Goal: Check status: Check status

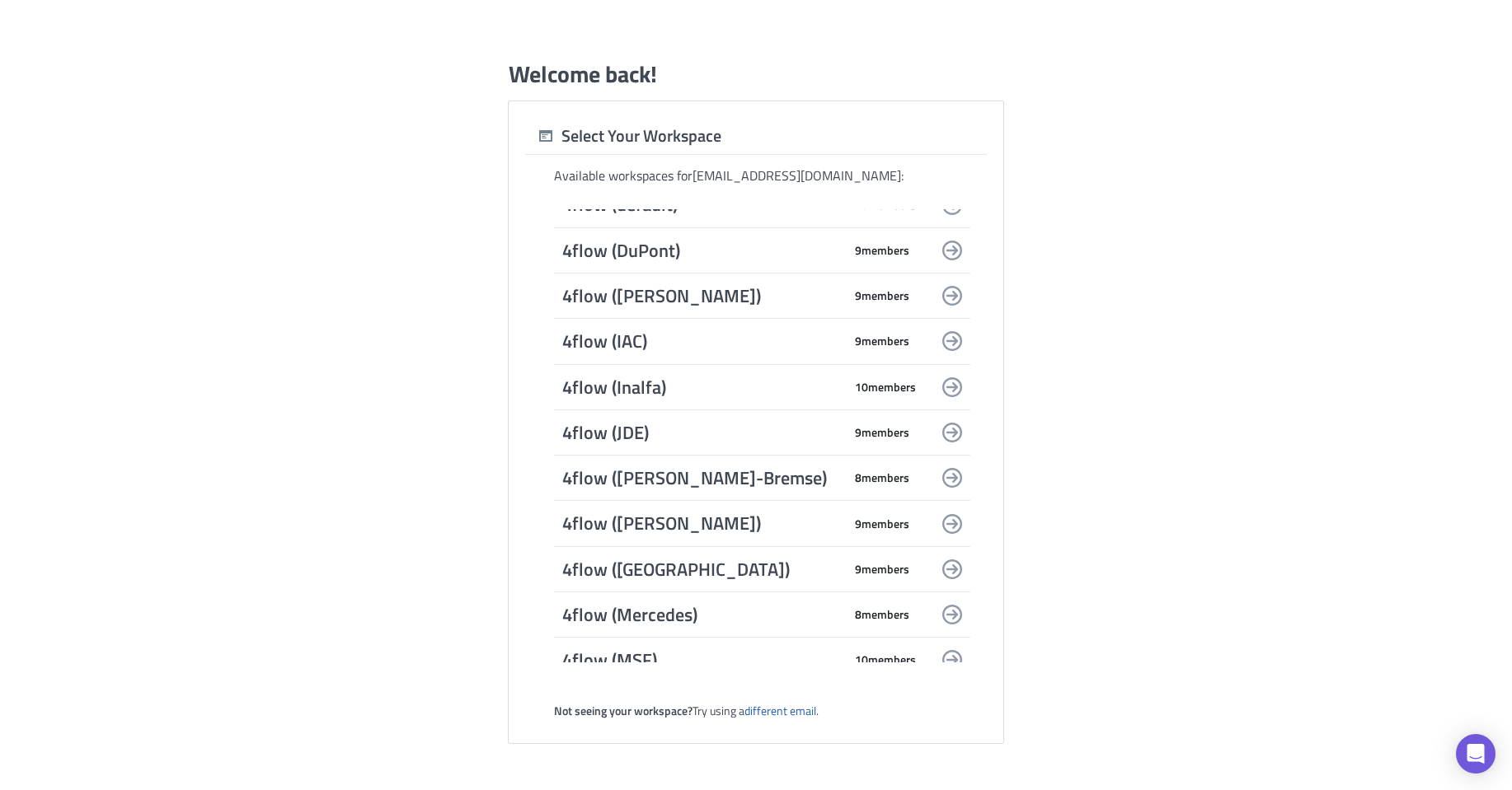
scroll to position [330, 0]
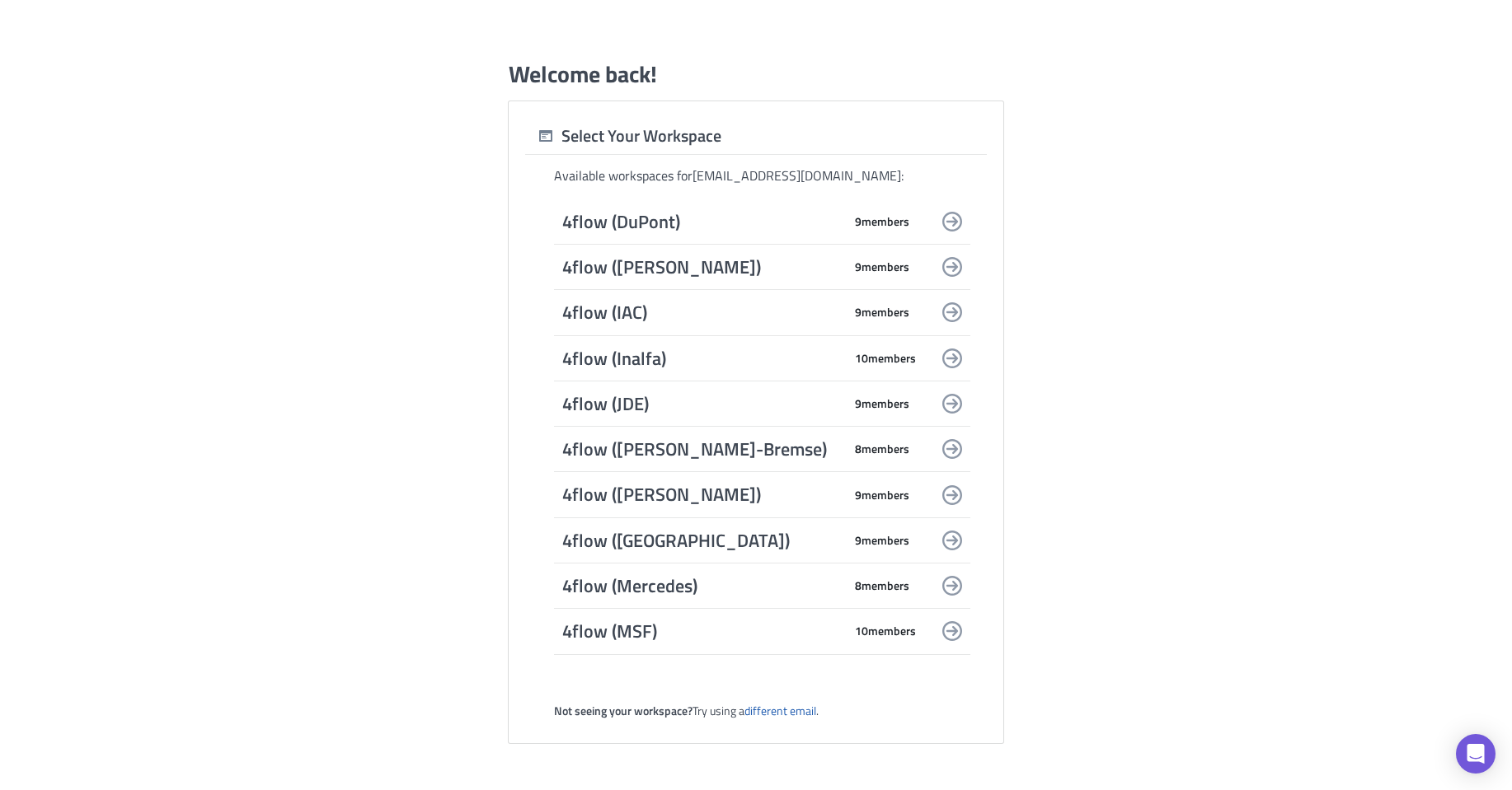
click at [698, 535] on span "4flow ([GEOGRAPHIC_DATA])" at bounding box center [703, 540] width 281 height 23
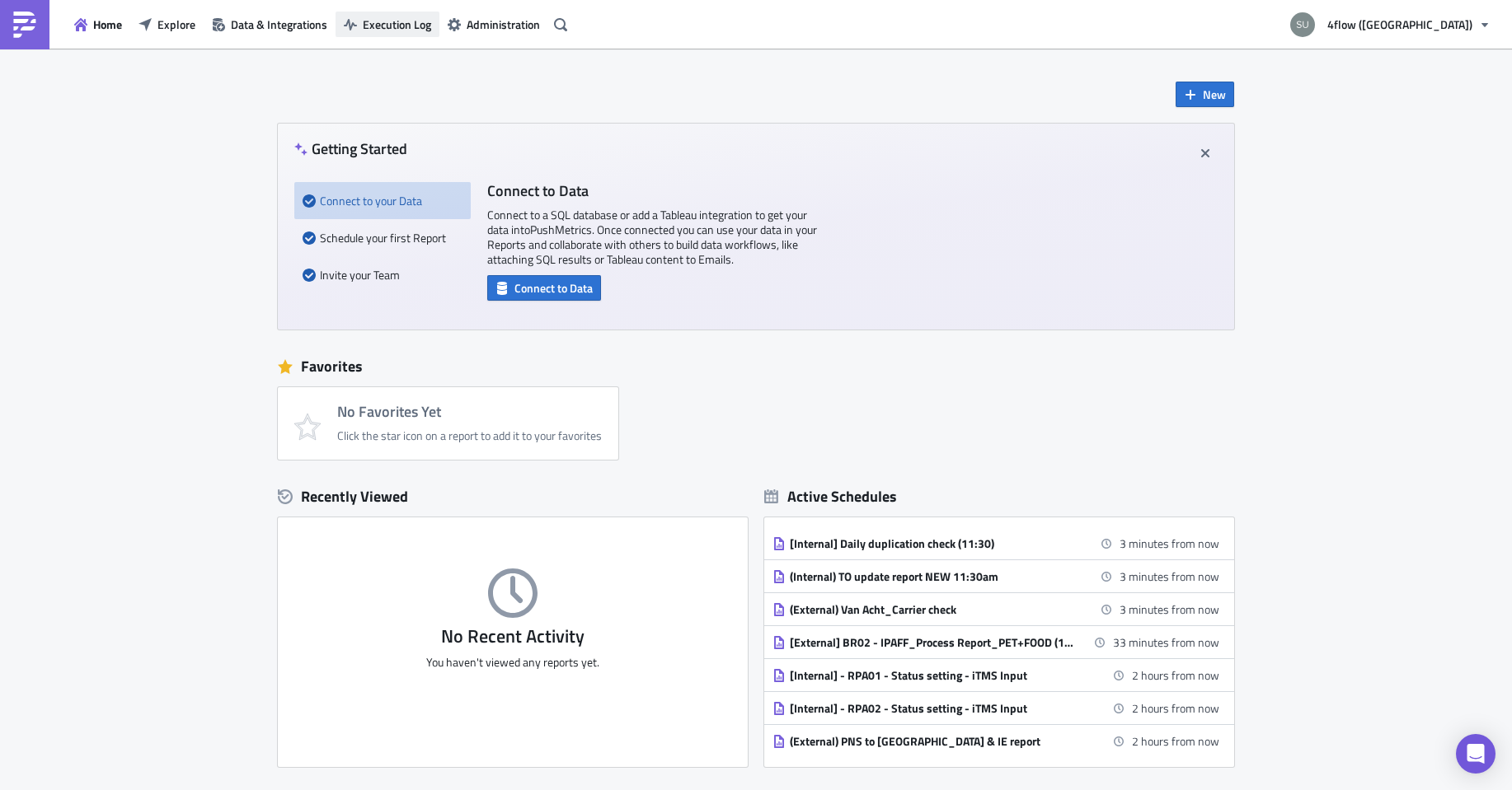
click at [371, 21] on span "Execution Log" at bounding box center [397, 25] width 68 height 18
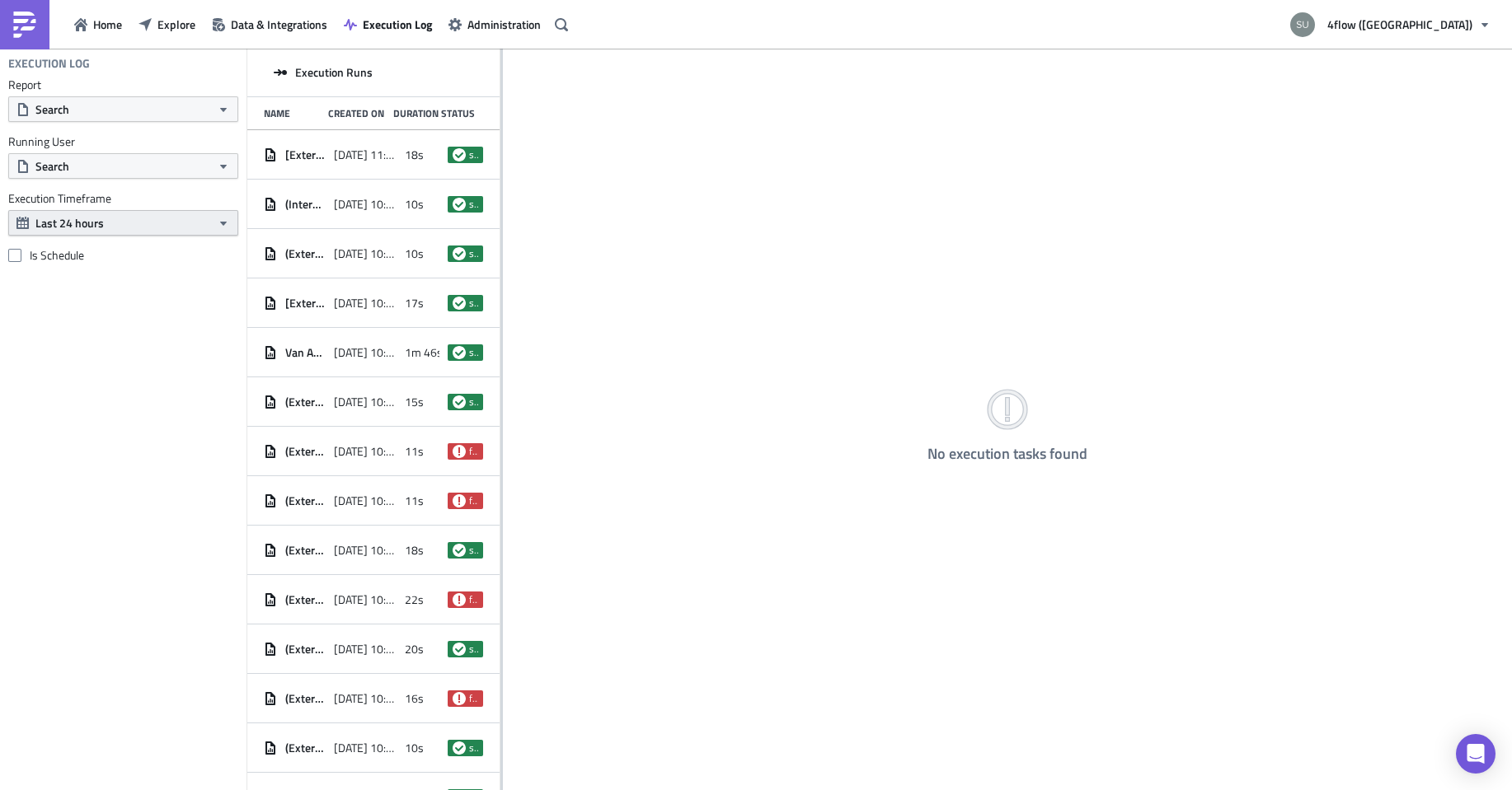
click at [194, 225] on button "Last 24 hours" at bounding box center [123, 223] width 230 height 25
click at [113, 274] on div "Last week" at bounding box center [96, 276] width 118 height 17
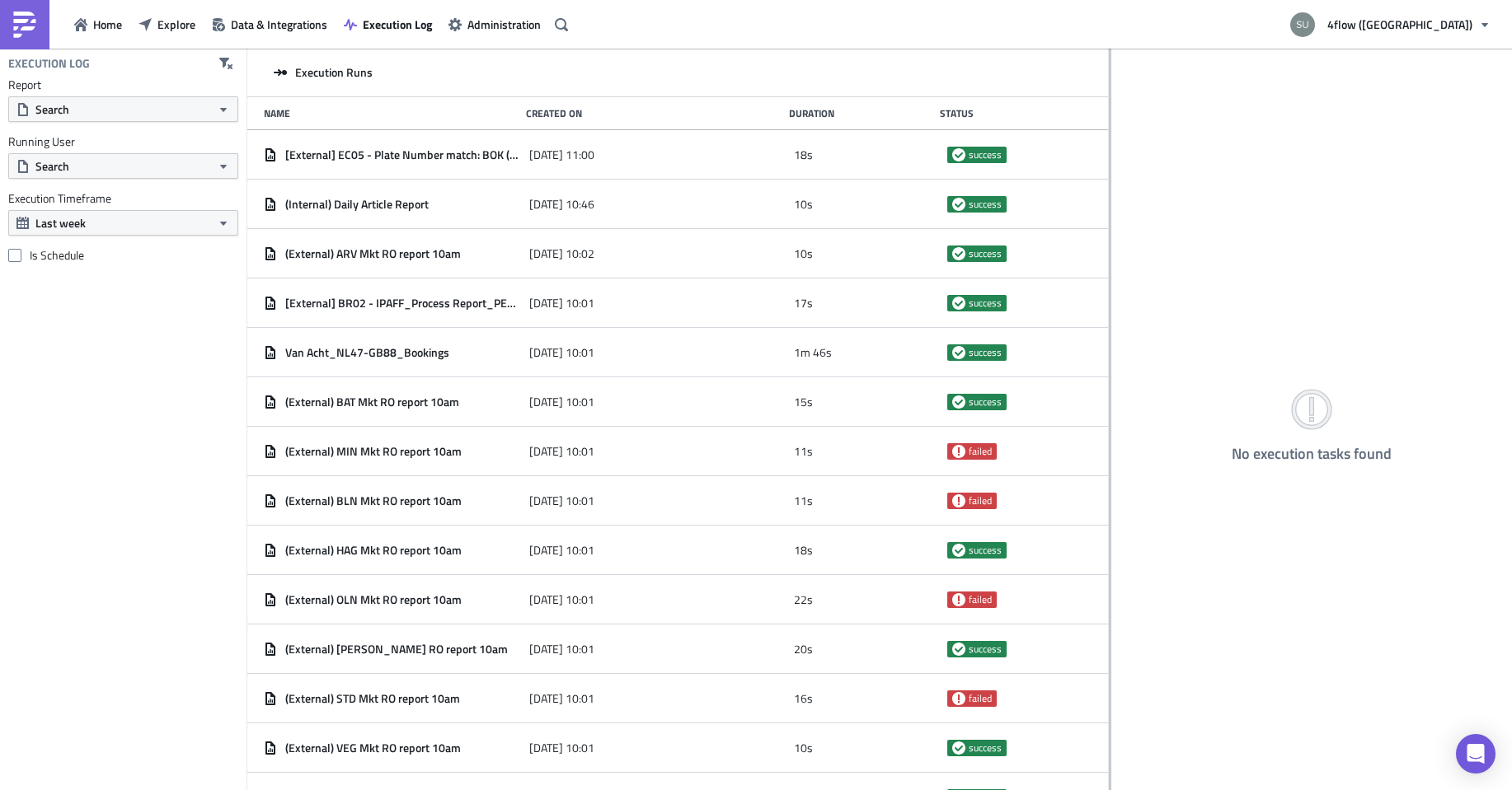
drag, startPoint x: 502, startPoint y: 244, endPoint x: 964, endPoint y: 305, distance: 466.0
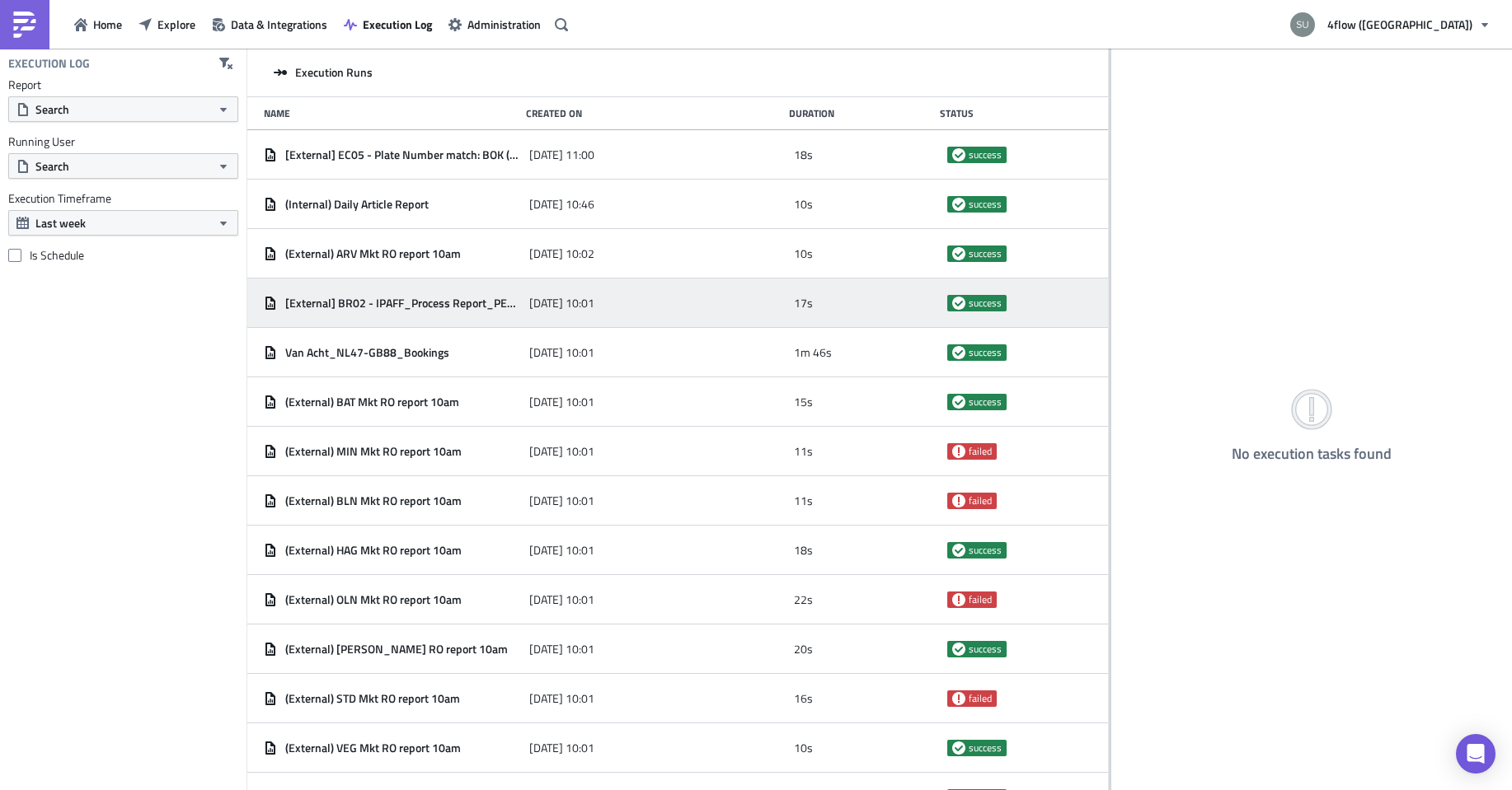
click at [1109, 258] on div at bounding box center [1109, 420] width 3 height 744
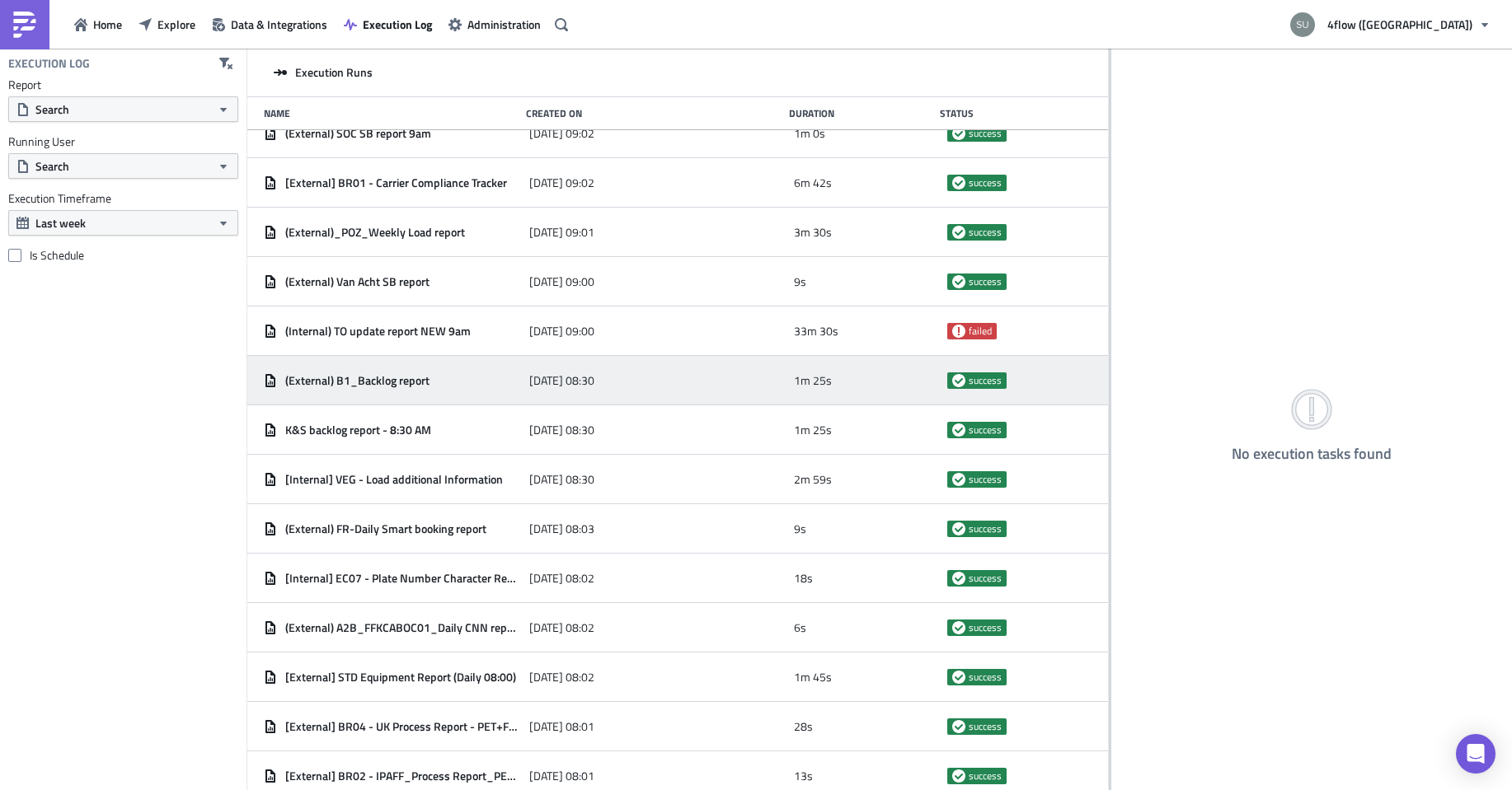
scroll to position [5477, 0]
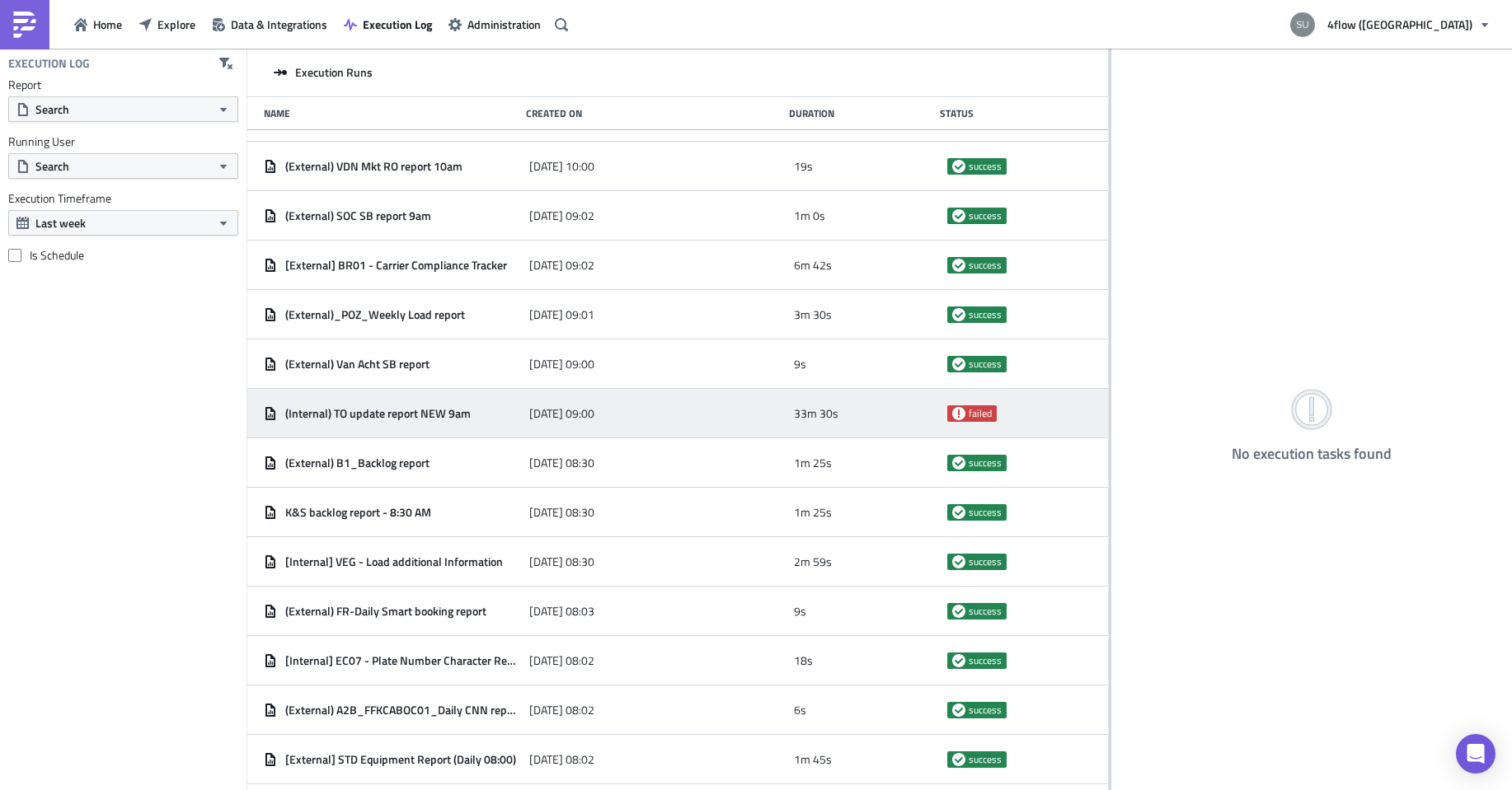
click at [704, 394] on div "(Internal) TO update report NEW 9am 2025-09-03 09:00 33m 30s failed" at bounding box center [677, 414] width 860 height 49
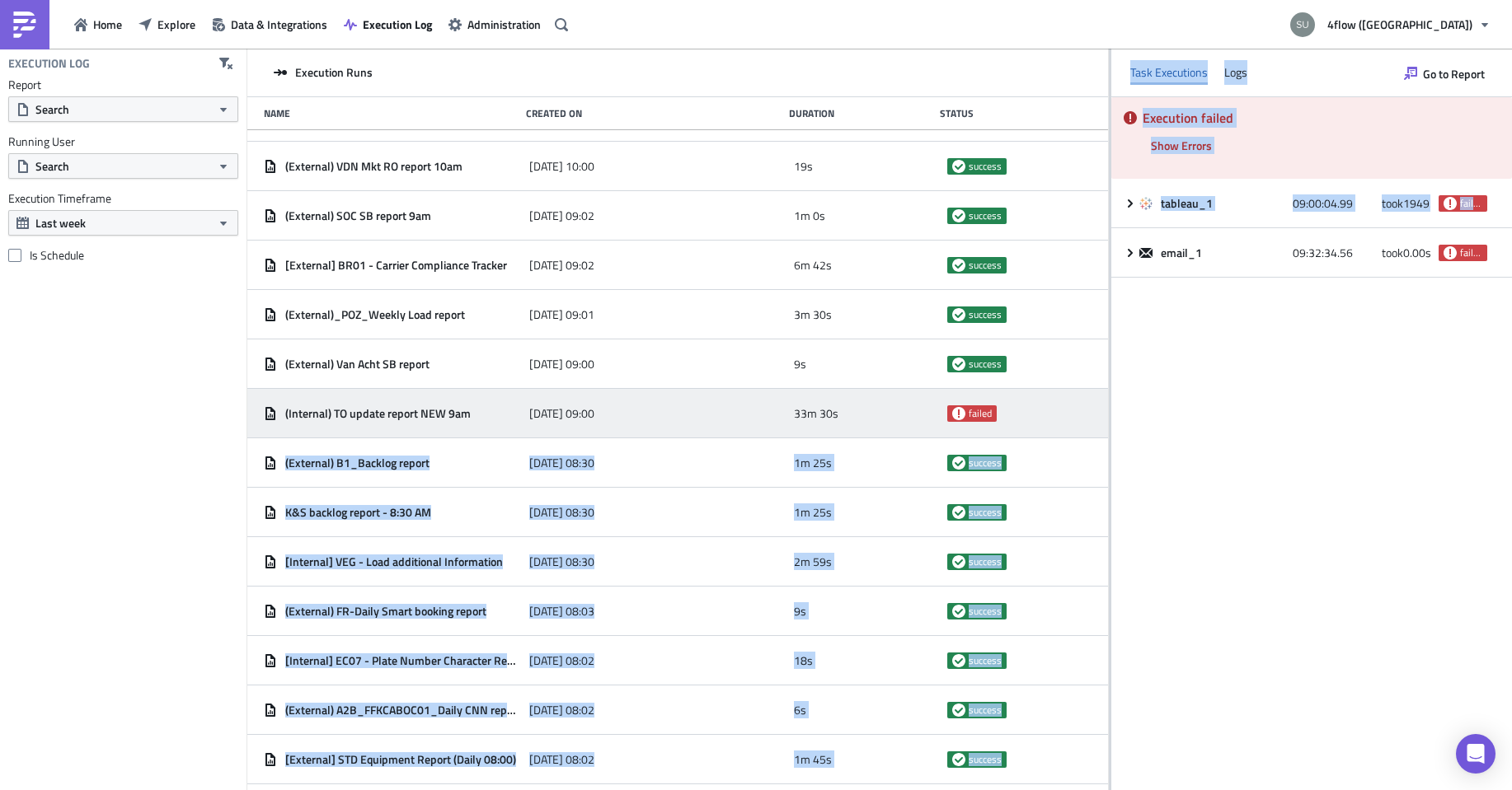
drag, startPoint x: 1110, startPoint y: 416, endPoint x: 1015, endPoint y: 413, distance: 95.0
click at [997, 414] on div "Execution Runs Name Created On Duration Status [External] EC05 - Plate Number m…" at bounding box center [880, 420] width 1265 height 744
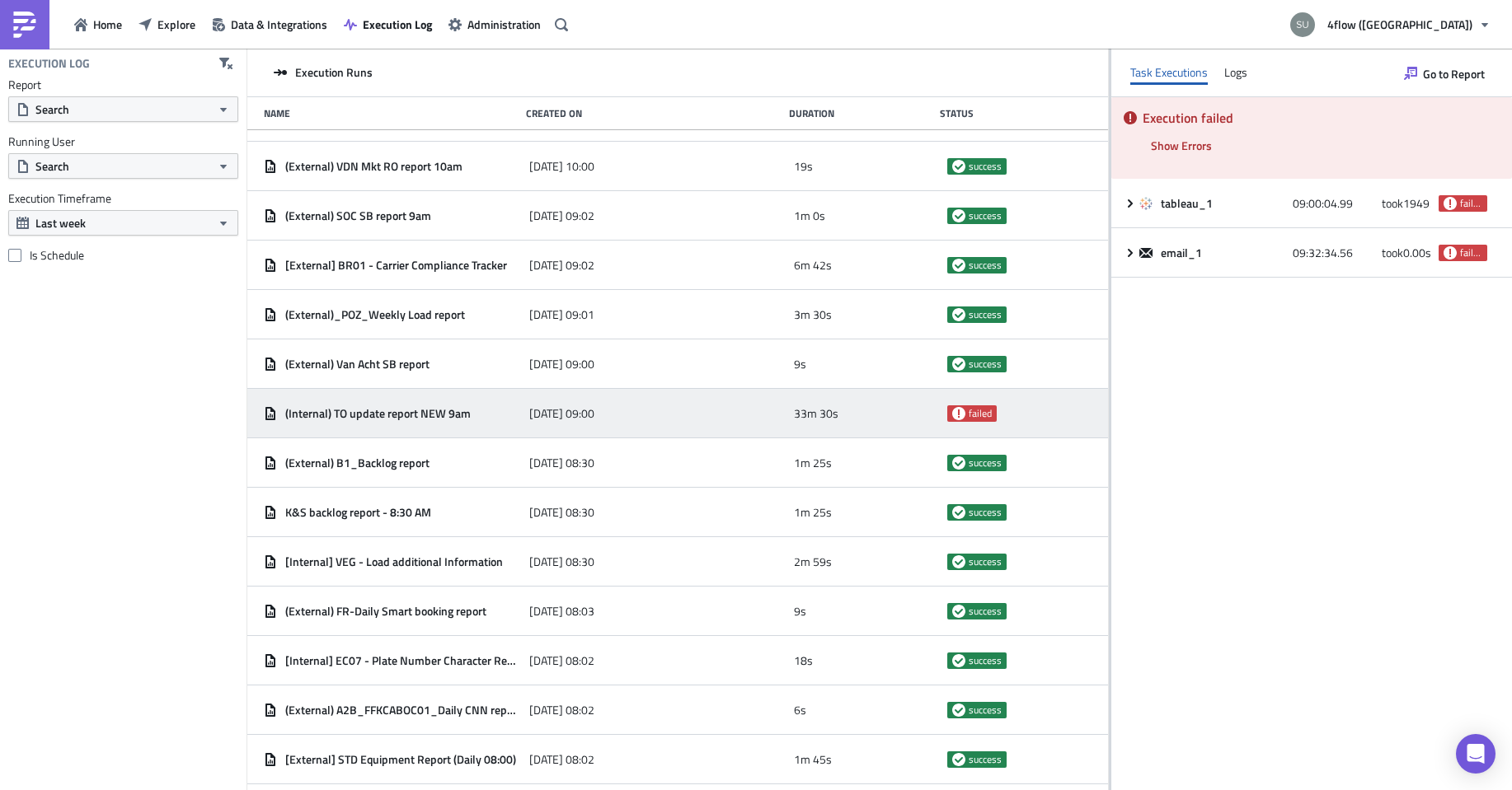
click at [1173, 406] on div "Execution failed Show Errors 2025-09-03 09:32:34.48 FAIL signal raised: FAIL('T…" at bounding box center [1311, 444] width 401 height 693
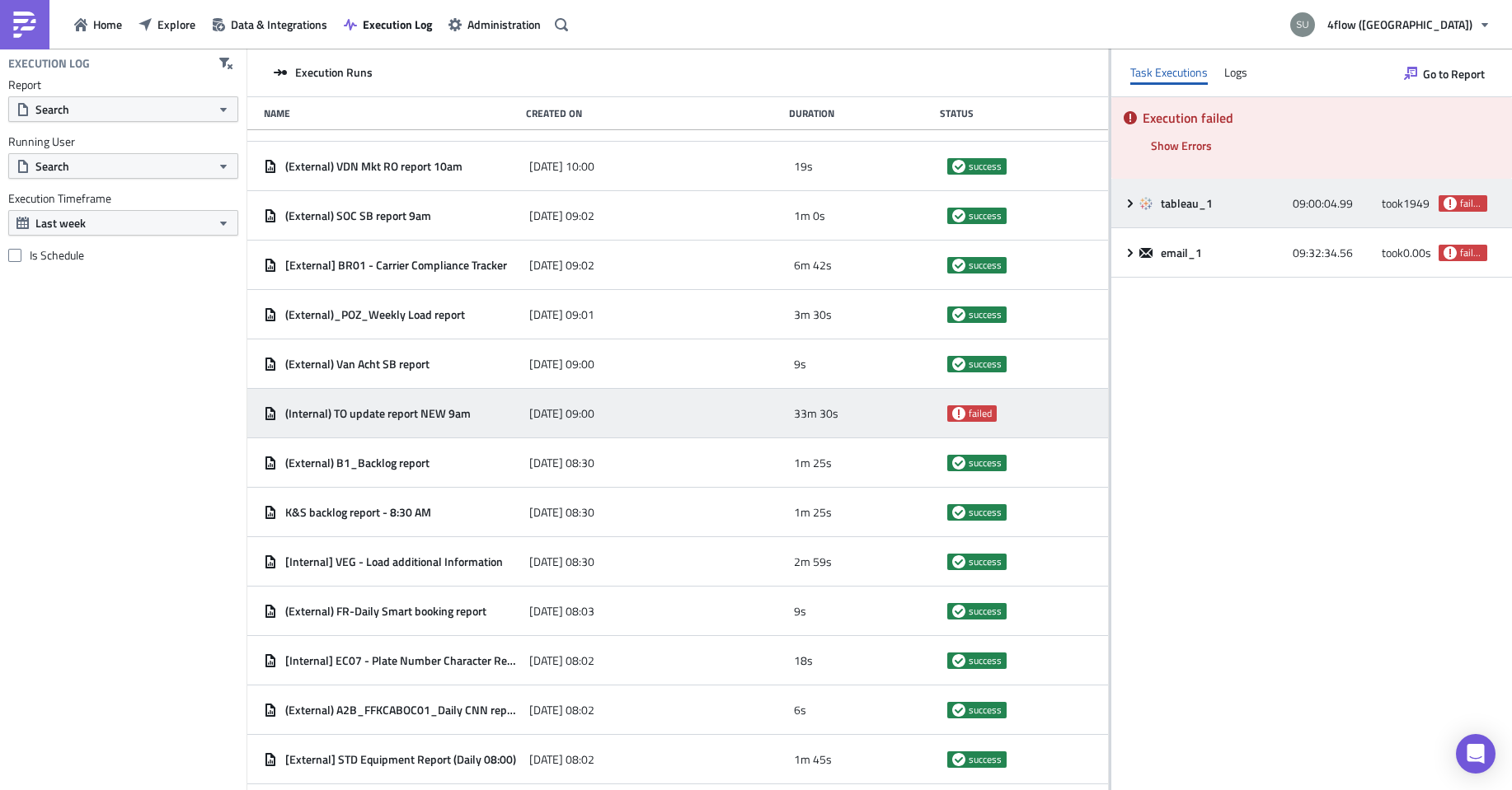
click at [1131, 197] on icon at bounding box center [1130, 203] width 13 height 13
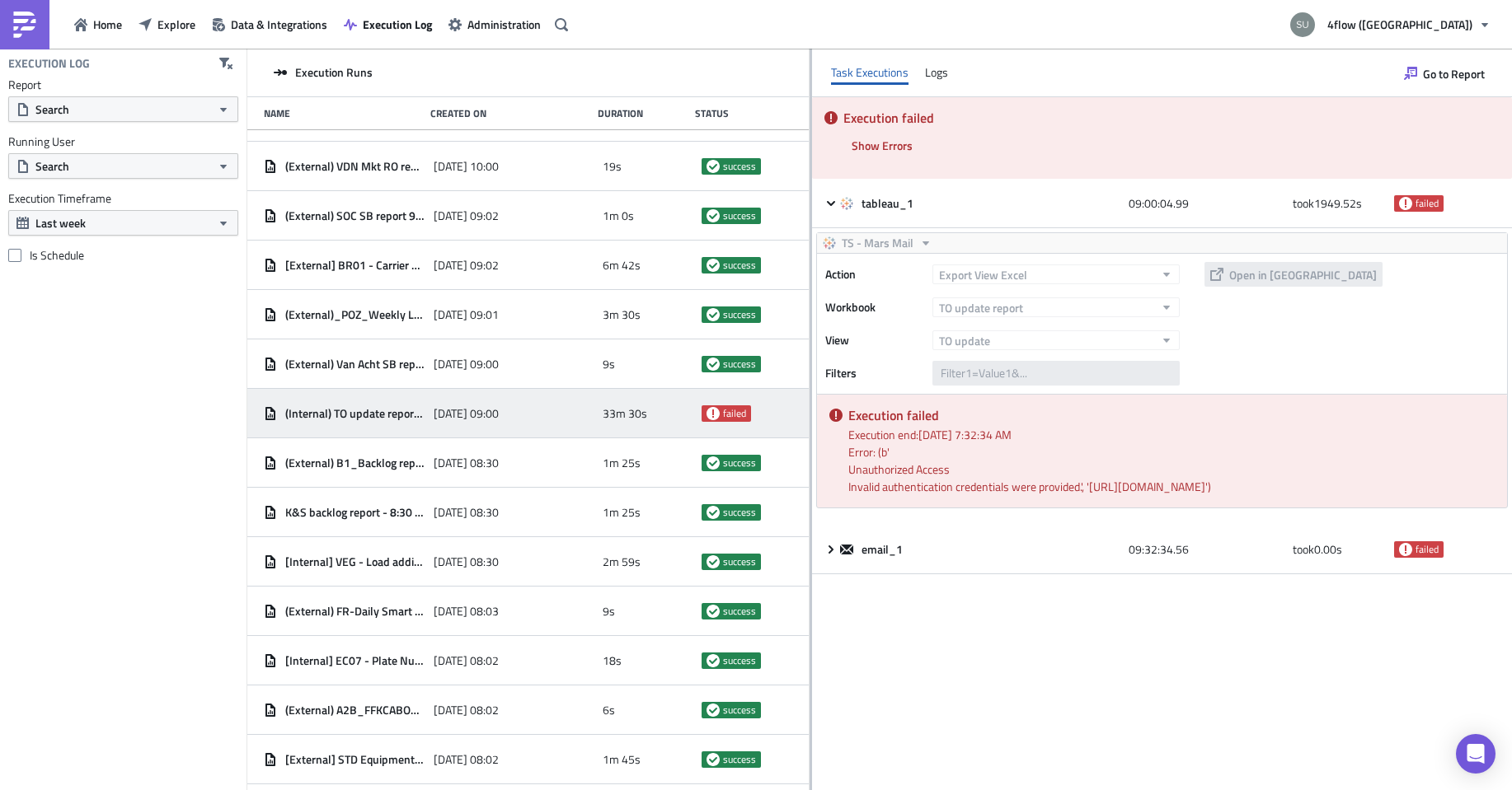
drag, startPoint x: 1036, startPoint y: 372, endPoint x: 809, endPoint y: 387, distance: 227.5
click at [809, 387] on div at bounding box center [810, 420] width 3 height 744
